Goal: Information Seeking & Learning: Find specific fact

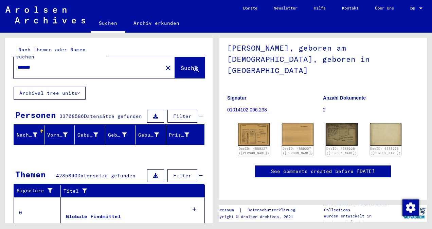
scroll to position [59, 0]
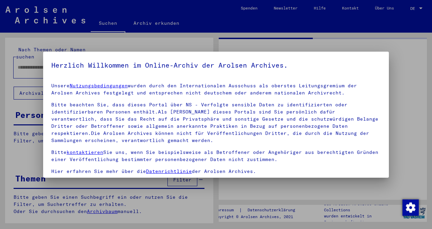
type input "*******"
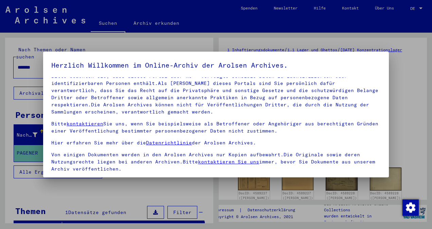
scroll to position [57, 0]
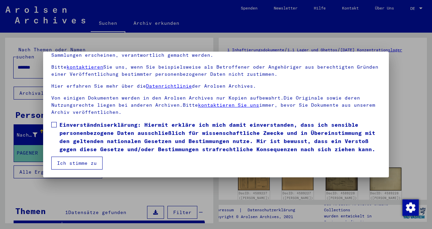
click at [54, 122] on span at bounding box center [53, 124] width 5 height 5
click at [77, 173] on mat-dialog-container "Herzlich Willkommen im Online-Archiv der Arolsen Archives. Unsere Nutzungsbedin…" at bounding box center [216, 115] width 346 height 126
click at [89, 164] on button "Ich stimme zu" at bounding box center [76, 163] width 51 height 13
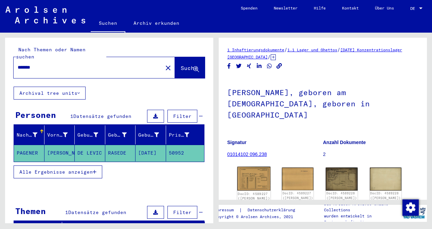
click at [248, 171] on img at bounding box center [254, 179] width 33 height 24
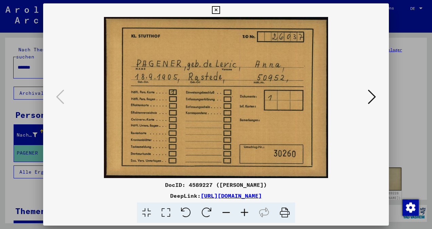
click at [362, 107] on img at bounding box center [216, 97] width 300 height 161
click at [370, 98] on icon at bounding box center [372, 97] width 8 height 16
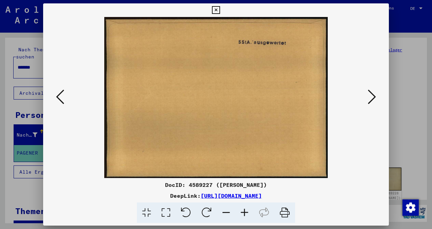
click at [367, 102] on button at bounding box center [372, 97] width 12 height 19
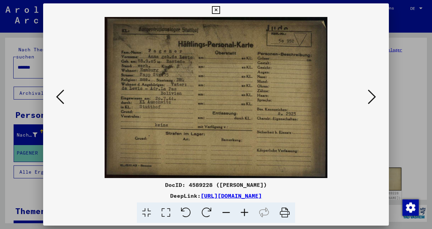
click at [406, 47] on div at bounding box center [216, 114] width 432 height 229
